Goal: Task Accomplishment & Management: Use online tool/utility

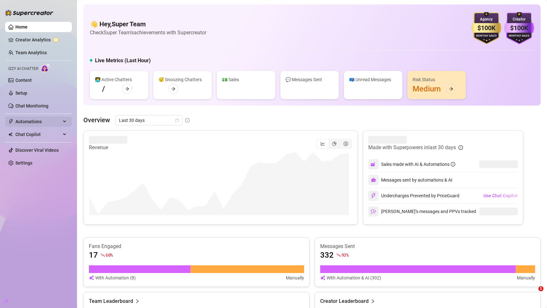
click at [32, 125] on span "Automations" at bounding box center [38, 121] width 46 height 10
click at [33, 123] on span "Automations" at bounding box center [38, 121] width 46 height 10
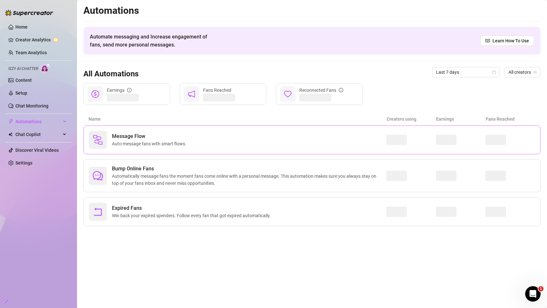
click at [133, 134] on span "Message Flow" at bounding box center [150, 136] width 77 height 8
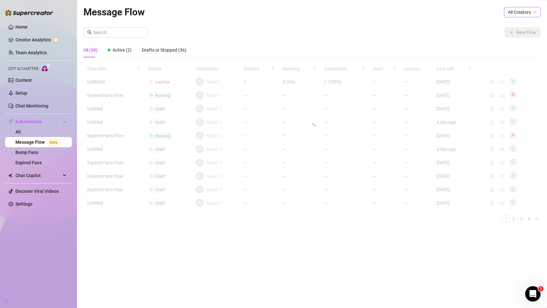
click at [523, 14] on span "All Creators" at bounding box center [522, 12] width 29 height 10
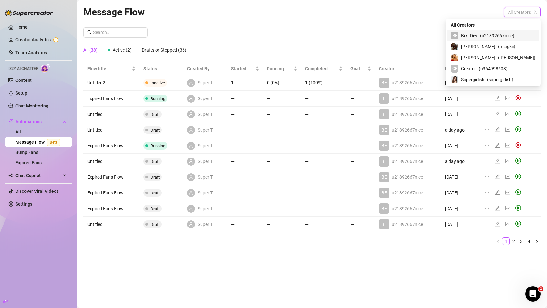
click at [505, 33] on span "( u21892667nice )" at bounding box center [497, 35] width 34 height 7
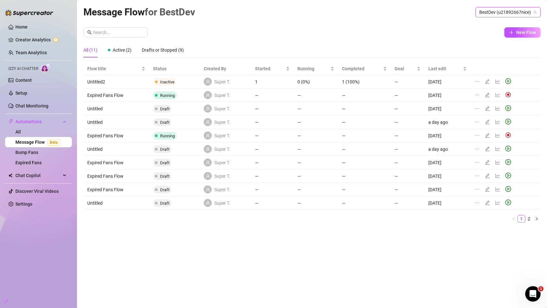
click at [486, 81] on icon "edit" at bounding box center [487, 81] width 4 height 4
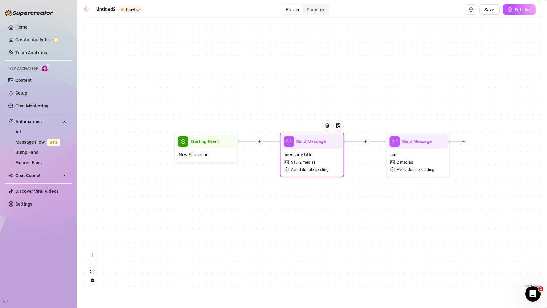
click at [329, 156] on div "message title $ 15 , 2 medias Avoid double sending" at bounding box center [312, 162] width 60 height 27
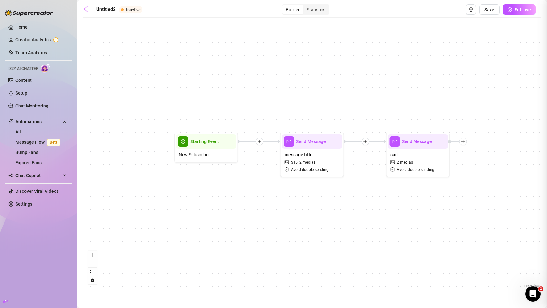
type textarea "test test"
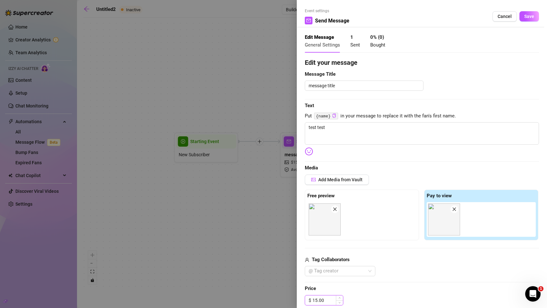
click at [322, 298] on input "15.00" at bounding box center [327, 300] width 30 height 10
click at [388, 302] on div "$ 0" at bounding box center [422, 300] width 234 height 10
type input "0.00"
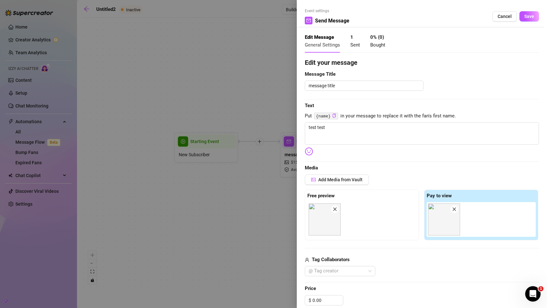
click at [337, 209] on icon "close" at bounding box center [335, 209] width 4 height 4
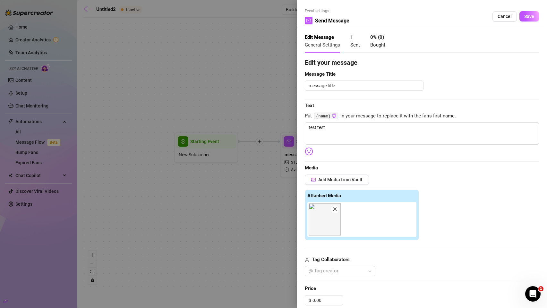
click at [337, 209] on icon "close" at bounding box center [335, 209] width 4 height 4
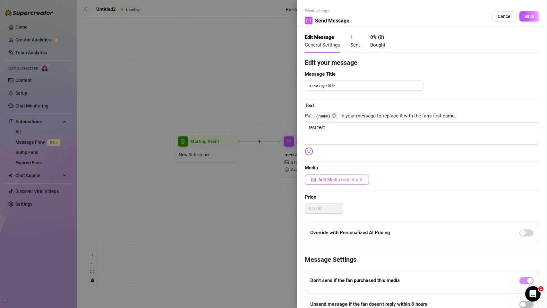
click at [338, 181] on span "Add Media from Vault" at bounding box center [340, 179] width 44 height 5
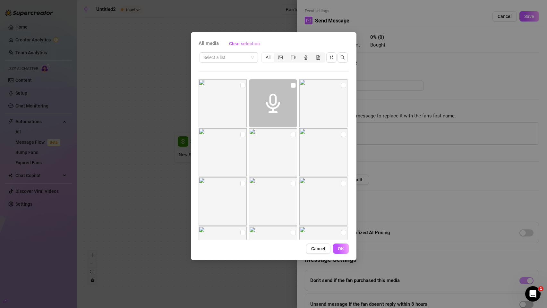
click at [343, 86] on img at bounding box center [323, 103] width 48 height 48
click at [341, 86] on input "checkbox" at bounding box center [343, 85] width 5 height 5
checkbox input "true"
click at [343, 251] on button "OK" at bounding box center [341, 248] width 16 height 10
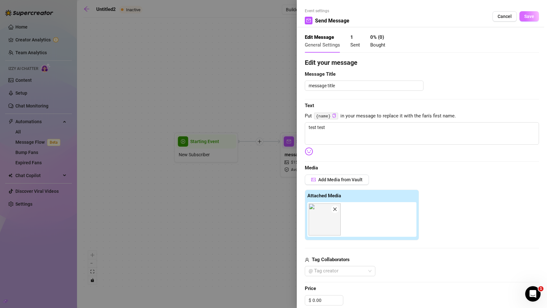
click at [528, 14] on span "Save" at bounding box center [529, 16] width 10 height 5
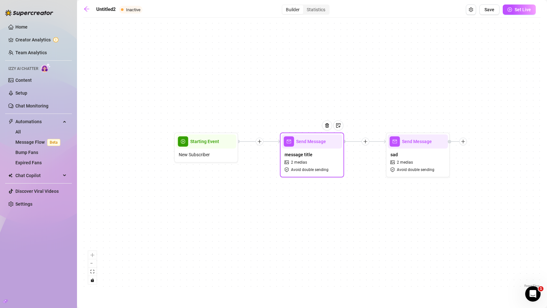
click at [318, 164] on div "message title 2 medias Avoid double sending" at bounding box center [312, 162] width 60 height 27
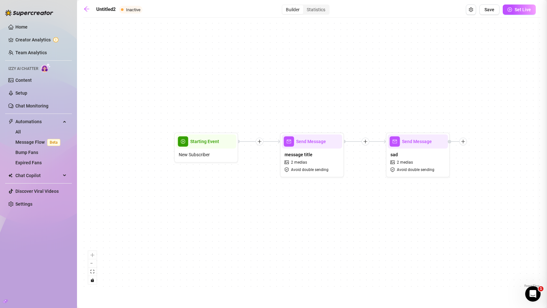
type textarea "test test"
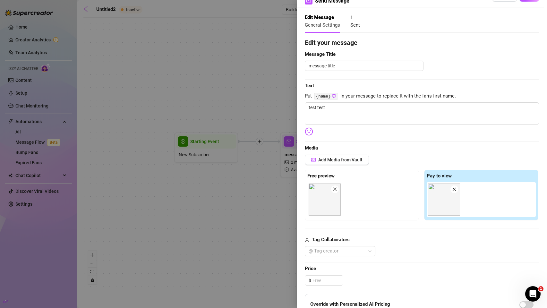
scroll to position [24, 0]
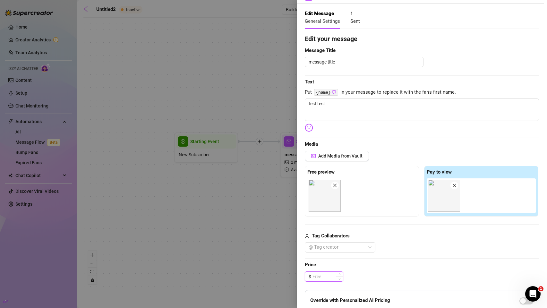
click at [320, 277] on input at bounding box center [327, 277] width 30 height 10
click at [337, 183] on icon "close" at bounding box center [335, 185] width 4 height 4
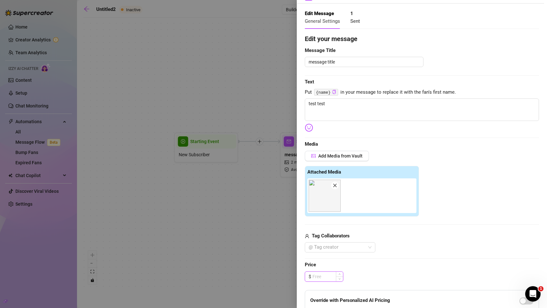
click at [323, 281] on input at bounding box center [327, 277] width 30 height 10
type input "0.00"
click at [363, 270] on div "Edit your message Message Title message title Text Put {name} in your message t…" at bounding box center [422, 220] width 234 height 372
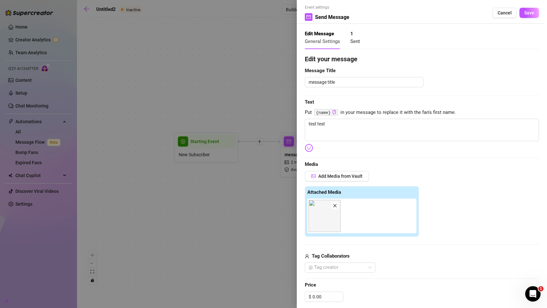
scroll to position [0, 0]
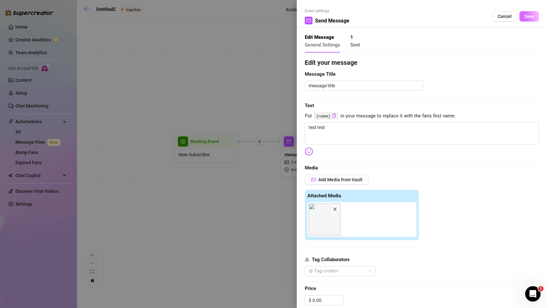
click at [525, 19] on button "Save" at bounding box center [529, 16] width 20 height 10
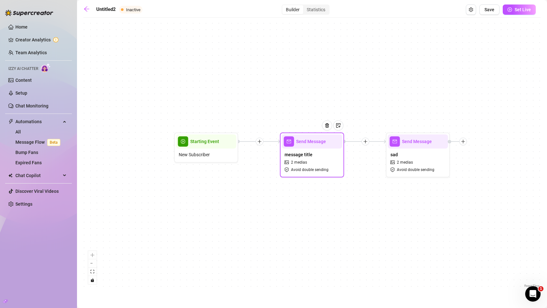
click at [314, 164] on div "message title 2 medias Avoid double sending" at bounding box center [312, 162] width 60 height 27
click at [315, 166] on div "message title 2 medias Avoid double sending" at bounding box center [312, 162] width 60 height 27
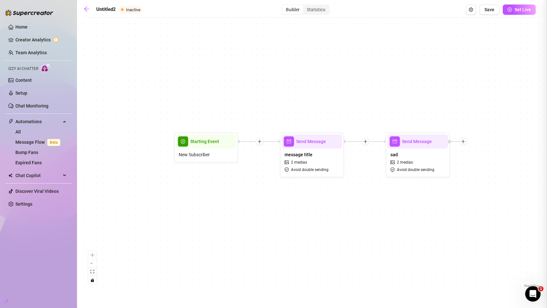
type textarea "test test"
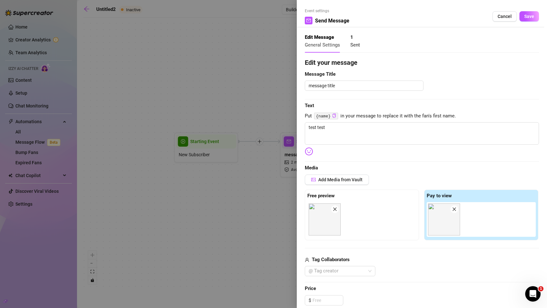
click at [334, 208] on icon "close" at bounding box center [335, 210] width 4 height 4
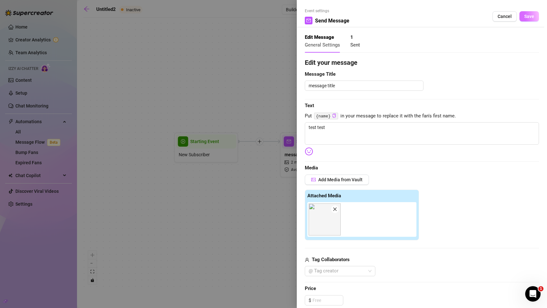
click at [526, 15] on span "Save" at bounding box center [529, 16] width 10 height 5
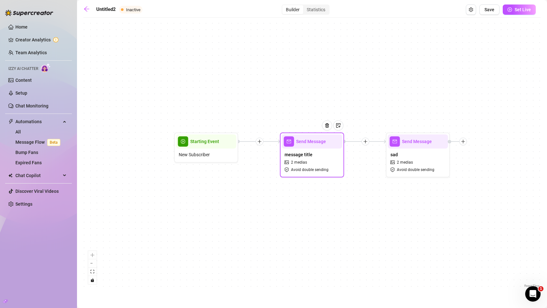
click at [309, 158] on div "message title 2 medias Avoid double sending" at bounding box center [312, 162] width 60 height 27
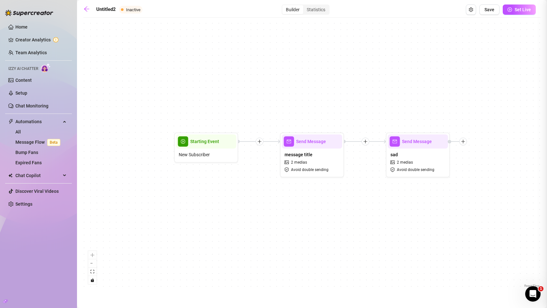
type textarea "test test"
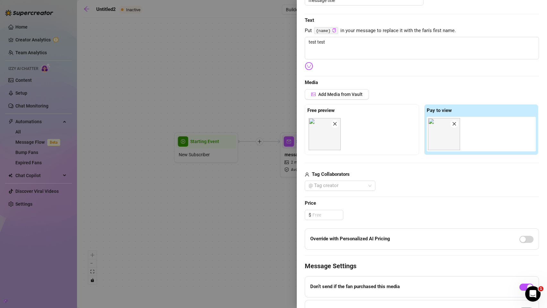
scroll to position [146, 0]
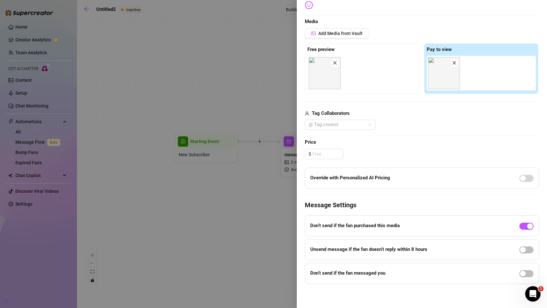
click at [229, 173] on div at bounding box center [273, 154] width 547 height 308
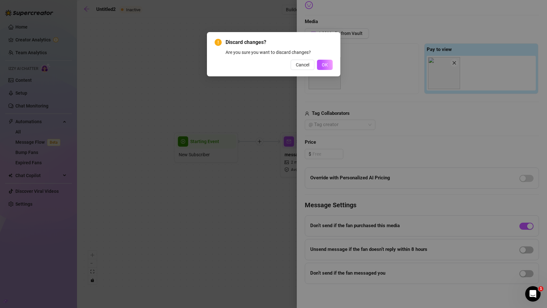
click at [229, 173] on div "Discard changes? Are you sure you want to discard changes? Cancel OK" at bounding box center [273, 154] width 547 height 308
click at [324, 63] on span "OK" at bounding box center [325, 64] width 6 height 5
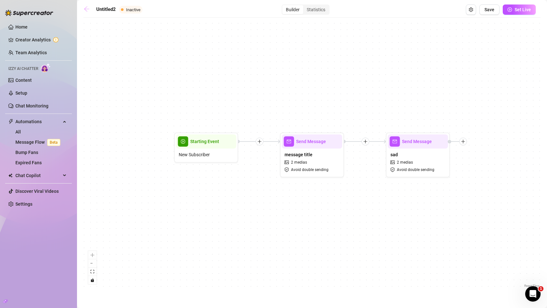
click at [87, 7] on icon "arrow-left" at bounding box center [86, 9] width 6 height 6
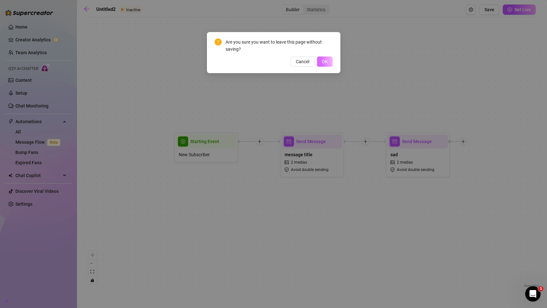
click at [319, 59] on button "OK" at bounding box center [325, 61] width 16 height 10
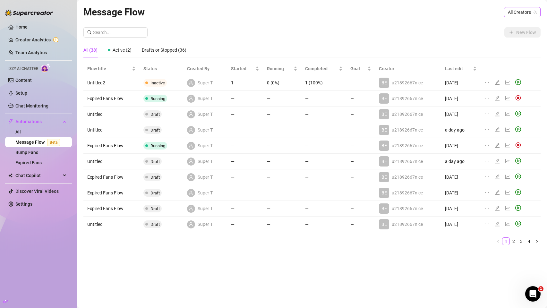
click at [529, 12] on span "All Creators" at bounding box center [522, 12] width 29 height 10
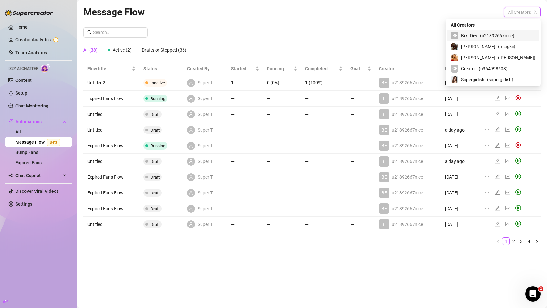
click at [512, 35] on span "( u21892667nice )" at bounding box center [497, 35] width 34 height 7
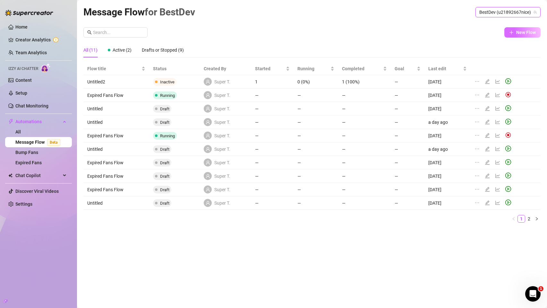
click at [524, 33] on span "New Flow" at bounding box center [526, 32] width 20 height 5
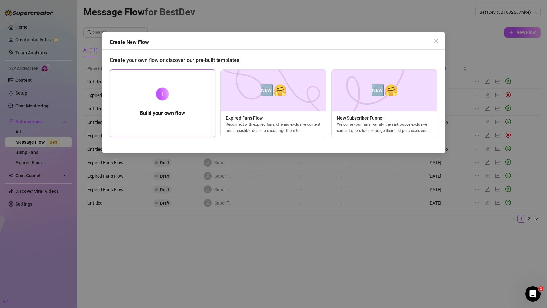
click at [200, 98] on div "Build your own flow" at bounding box center [163, 103] width 106 height 68
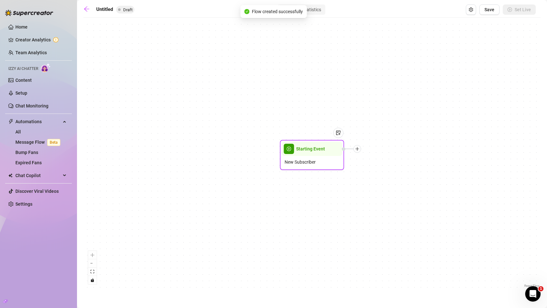
click at [357, 151] on div at bounding box center [357, 149] width 8 height 8
click at [381, 170] on div "Message" at bounding box center [389, 171] width 47 height 11
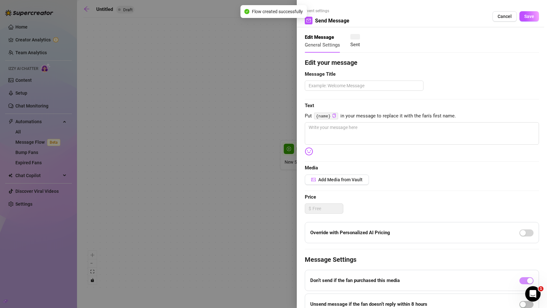
type textarea "Write your message here"
click at [332, 183] on button "Add Media from Vault" at bounding box center [337, 179] width 64 height 10
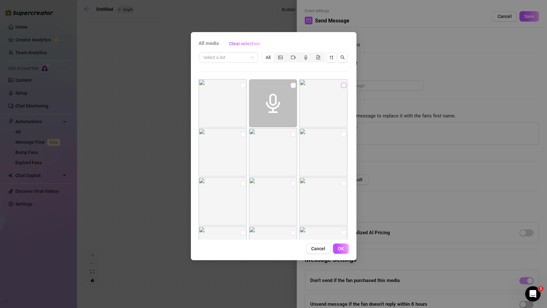
click at [341, 85] on input "checkbox" at bounding box center [343, 85] width 5 height 5
checkbox input "true"
click at [343, 244] on div "All media Clear selection Select a list All Cancel OK" at bounding box center [274, 146] width 166 height 228
click at [344, 245] on button "OK" at bounding box center [341, 248] width 16 height 10
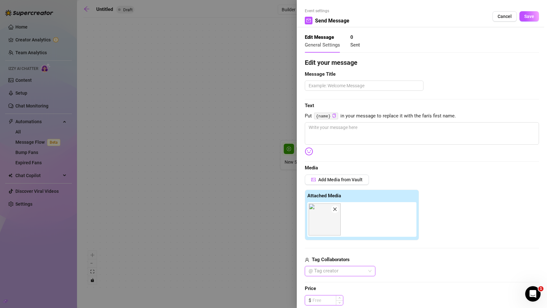
click at [326, 298] on input at bounding box center [327, 300] width 30 height 10
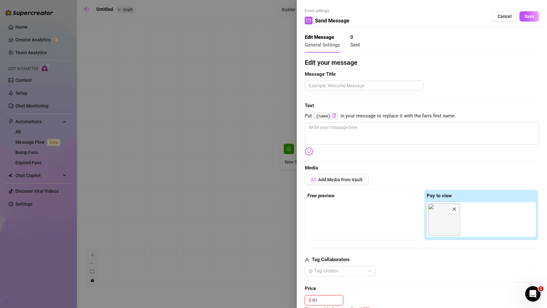
type input "0"
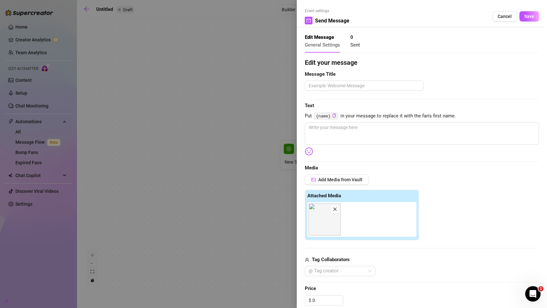
type input "0.00"
click at [468, 198] on div "Attached Media" at bounding box center [422, 215] width 234 height 51
click at [521, 19] on button "Save" at bounding box center [529, 16] width 20 height 10
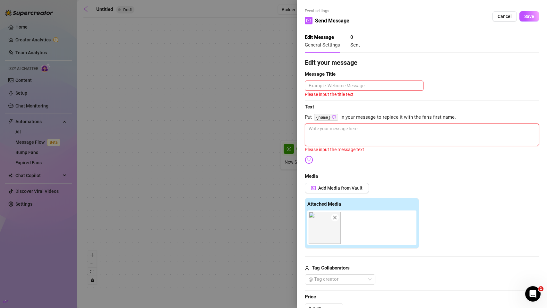
drag, startPoint x: 375, startPoint y: 137, endPoint x: 376, endPoint y: 134, distance: 3.3
click at [375, 137] on textarea at bounding box center [422, 134] width 234 height 22
type textarea "jyhhjtghgj"
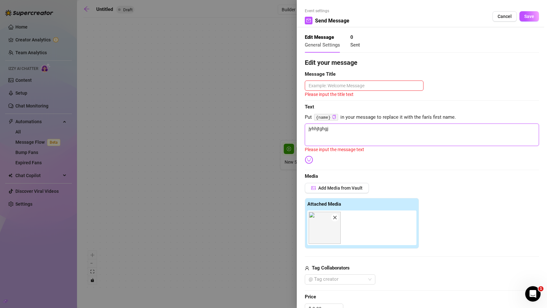
type textarea "jyhhjtghgjh"
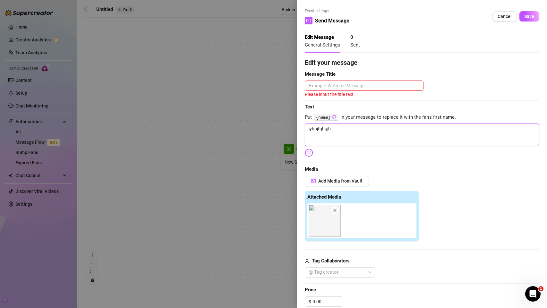
type textarea "jyhhjtghgjhj"
type textarea "jyhhjtghgjhjg"
click at [524, 16] on span "Save" at bounding box center [529, 16] width 10 height 5
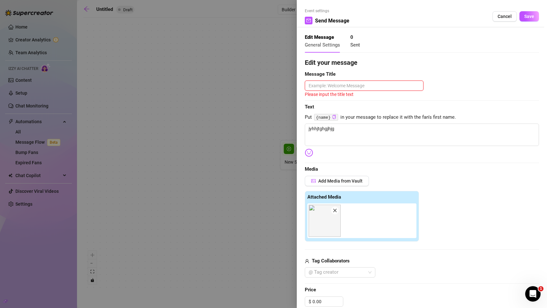
click at [373, 87] on textarea at bounding box center [364, 86] width 119 height 10
type textarea "fg"
type textarea "fghj"
type textarea "fghjgf"
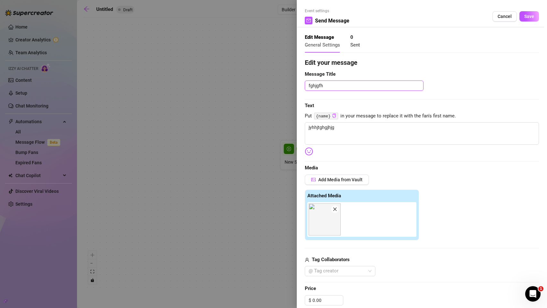
type textarea "fghjgfhj"
click at [529, 20] on button "Save" at bounding box center [529, 16] width 20 height 10
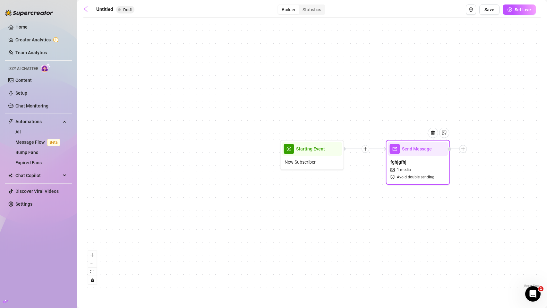
click at [430, 166] on div "fghjgfhj 1 media Avoid double sending" at bounding box center [418, 169] width 60 height 27
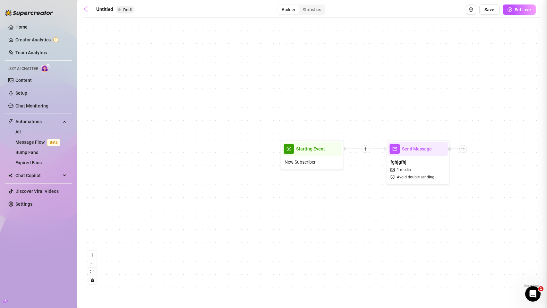
type textarea "jyhhjtghgjhjg"
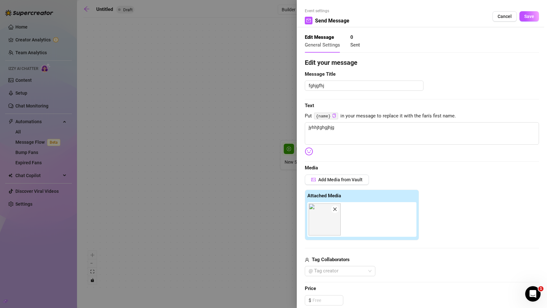
click at [180, 137] on div at bounding box center [273, 154] width 547 height 308
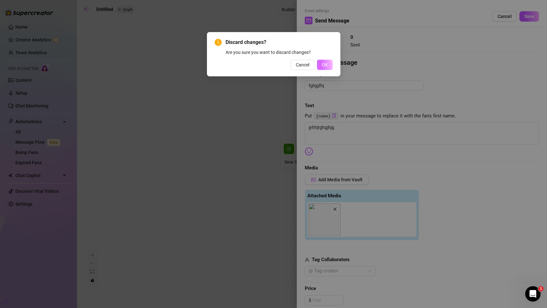
click at [326, 66] on span "OK" at bounding box center [325, 64] width 6 height 5
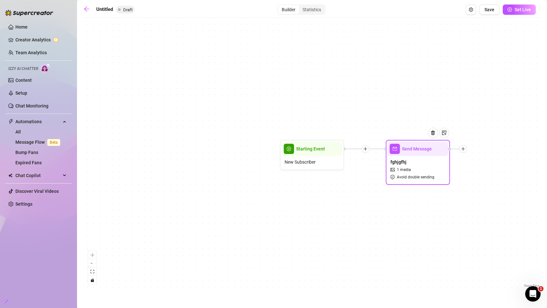
click at [410, 171] on span "1 media" at bounding box center [404, 170] width 14 height 6
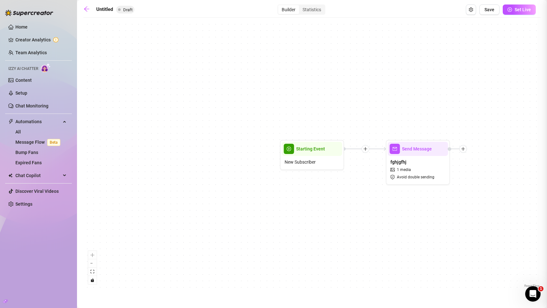
type textarea "jyhhjtghgjhjg"
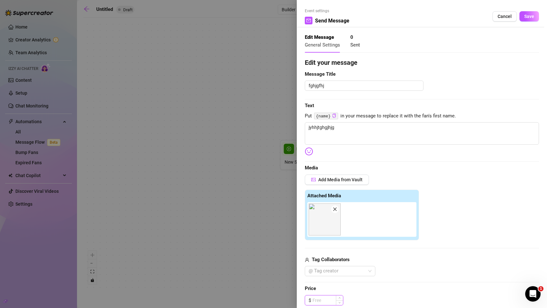
click at [325, 299] on input at bounding box center [327, 300] width 30 height 10
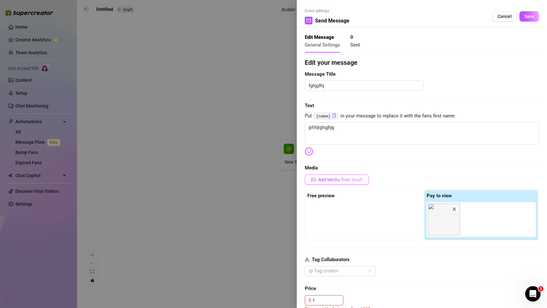
click at [322, 183] on button "Add Media from Vault" at bounding box center [337, 179] width 64 height 10
type input "1.00"
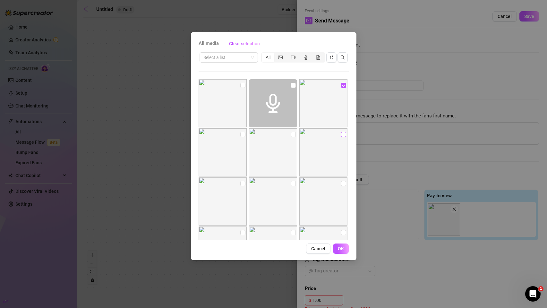
click at [341, 135] on input "checkbox" at bounding box center [343, 134] width 5 height 5
checkbox input "true"
click at [340, 252] on button "OK" at bounding box center [341, 248] width 16 height 10
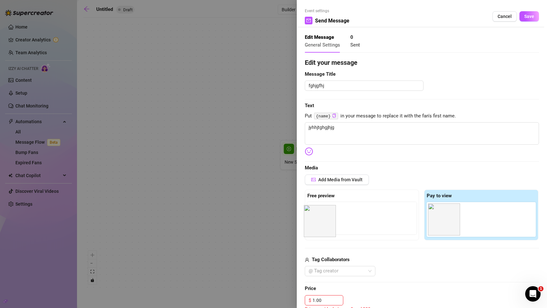
drag, startPoint x: 445, startPoint y: 223, endPoint x: 319, endPoint y: 225, distance: 126.1
click at [319, 225] on div "Free preview Pay to view" at bounding box center [422, 215] width 234 height 51
drag, startPoint x: 438, startPoint y: 224, endPoint x: 317, endPoint y: 226, distance: 120.9
click at [316, 226] on div "Free preview Pay to view" at bounding box center [422, 215] width 234 height 51
drag, startPoint x: 436, startPoint y: 225, endPoint x: 323, endPoint y: 228, distance: 113.6
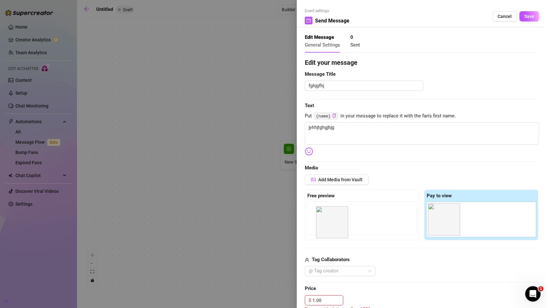
click at [323, 228] on div "Free preview Pay to view" at bounding box center [422, 215] width 234 height 51
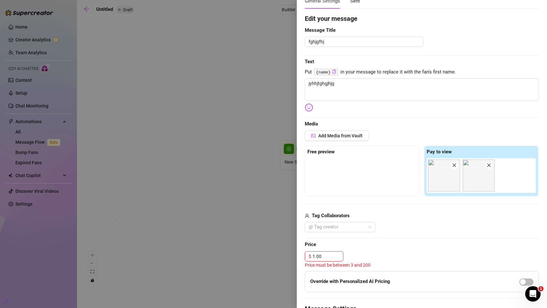
scroll to position [112, 0]
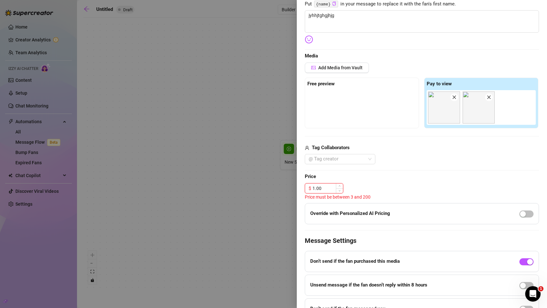
click at [322, 190] on input "1.00" at bounding box center [327, 188] width 30 height 10
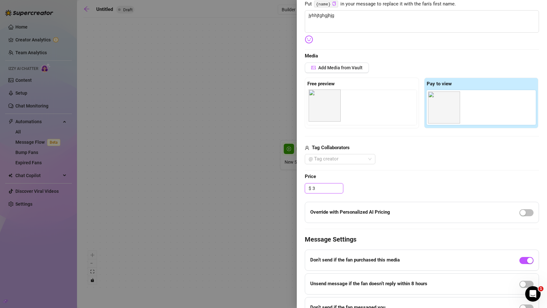
drag, startPoint x: 438, startPoint y: 108, endPoint x: 326, endPoint y: 106, distance: 112.3
click at [326, 106] on div "Free preview Pay to view" at bounding box center [422, 103] width 234 height 51
click at [394, 163] on div "@ Tag creator" at bounding box center [422, 159] width 234 height 10
click at [325, 188] on input "3.00" at bounding box center [327, 188] width 30 height 10
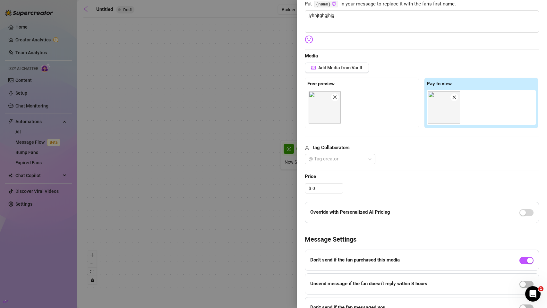
type input "0.00"
click at [379, 181] on div "Edit your message Message Title fghjgfhj Text Put {name} in your message to rep…" at bounding box center [422, 132] width 234 height 372
click at [453, 97] on icon "close" at bounding box center [455, 98] width 4 height 4
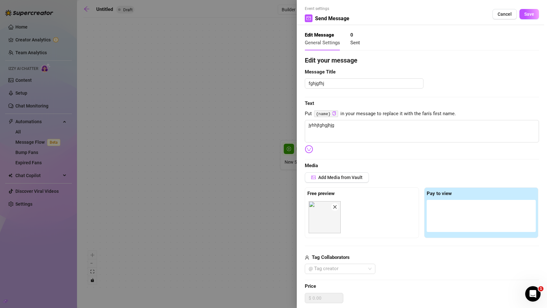
scroll to position [0, 0]
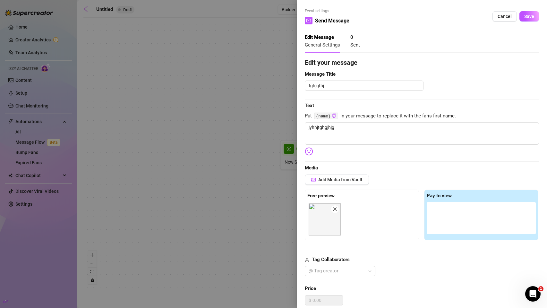
click at [527, 15] on span "Save" at bounding box center [529, 16] width 10 height 5
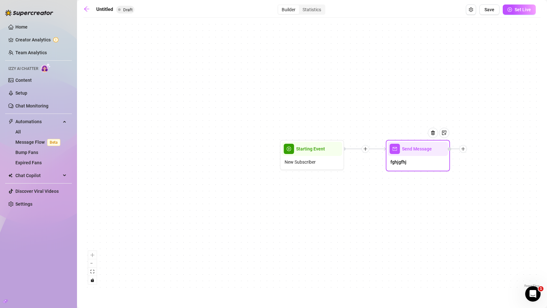
click at [430, 161] on div "fghjgfhj" at bounding box center [418, 162] width 60 height 13
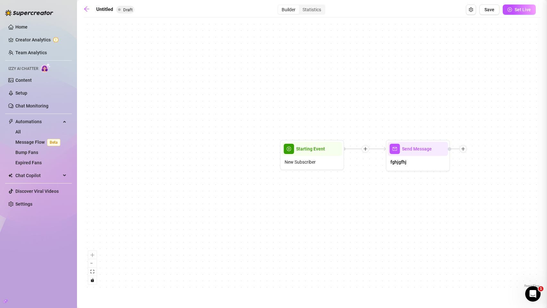
type textarea "jyhhjtghgjhjg"
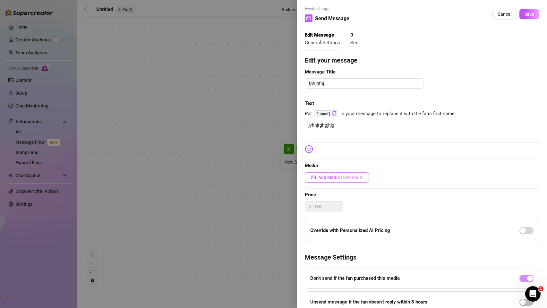
scroll to position [3, 0]
click at [342, 177] on span "Add Media from Vault" at bounding box center [340, 176] width 44 height 5
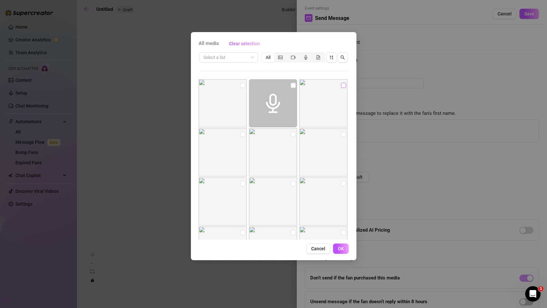
click at [341, 84] on input "checkbox" at bounding box center [343, 85] width 5 height 5
checkbox input "true"
click at [344, 244] on button "OK" at bounding box center [341, 248] width 16 height 10
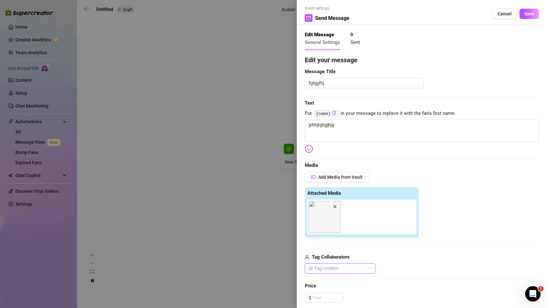
click at [527, 11] on span "Save" at bounding box center [529, 13] width 10 height 5
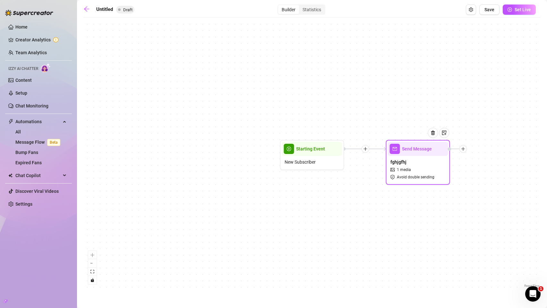
click at [433, 146] on div at bounding box center [435, 137] width 28 height 33
type textarea "jyhhjtghgjhjg"
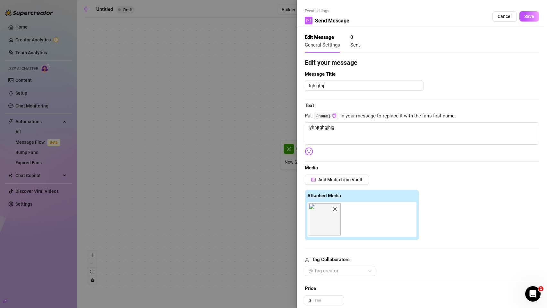
click at [260, 136] on div at bounding box center [273, 154] width 547 height 308
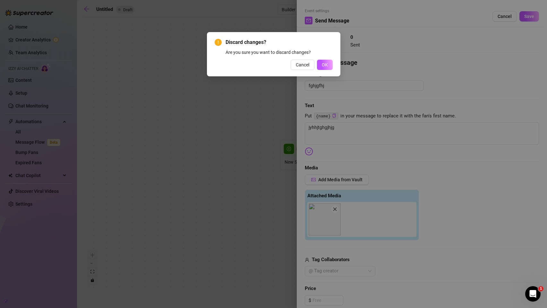
click at [333, 63] on div "Discard changes? Are you sure you want to discard changes? Cancel OK" at bounding box center [273, 54] width 133 height 44
click at [330, 64] on button "OK" at bounding box center [325, 65] width 16 height 10
